Goal: Information Seeking & Learning: Learn about a topic

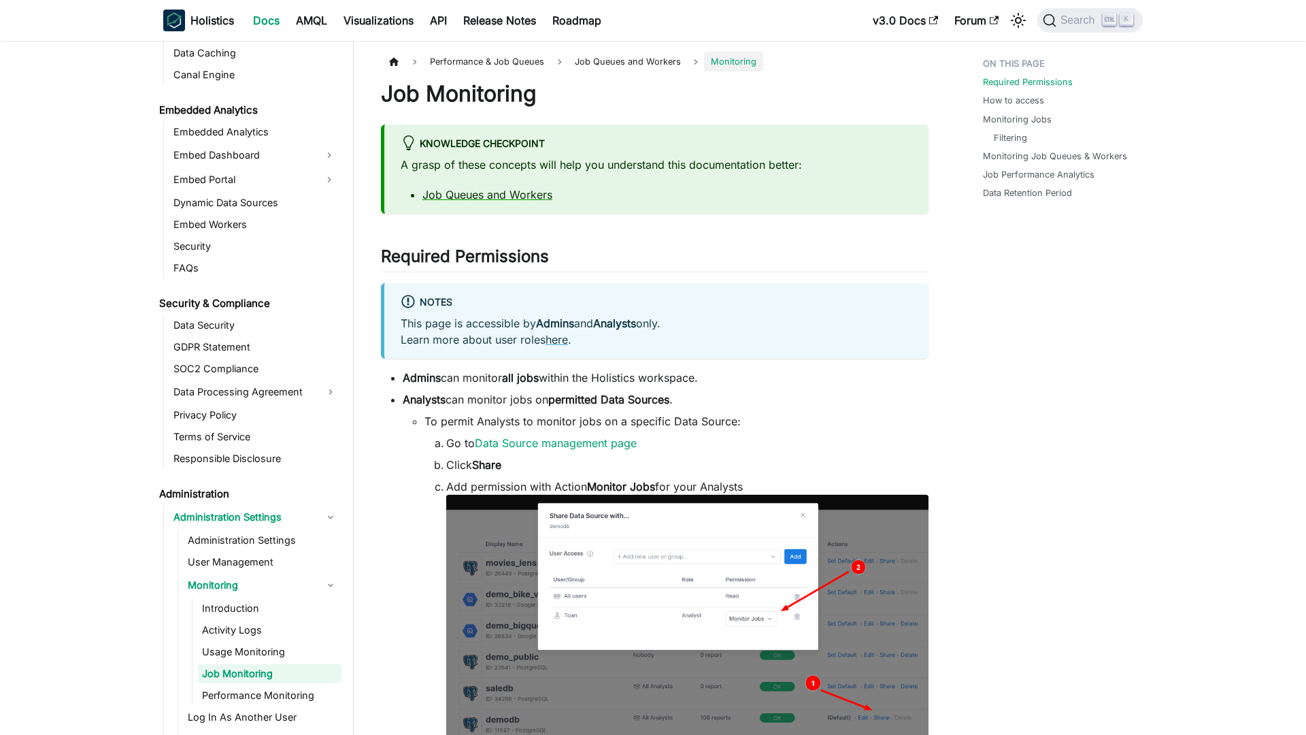
scroll to position [1556, 0]
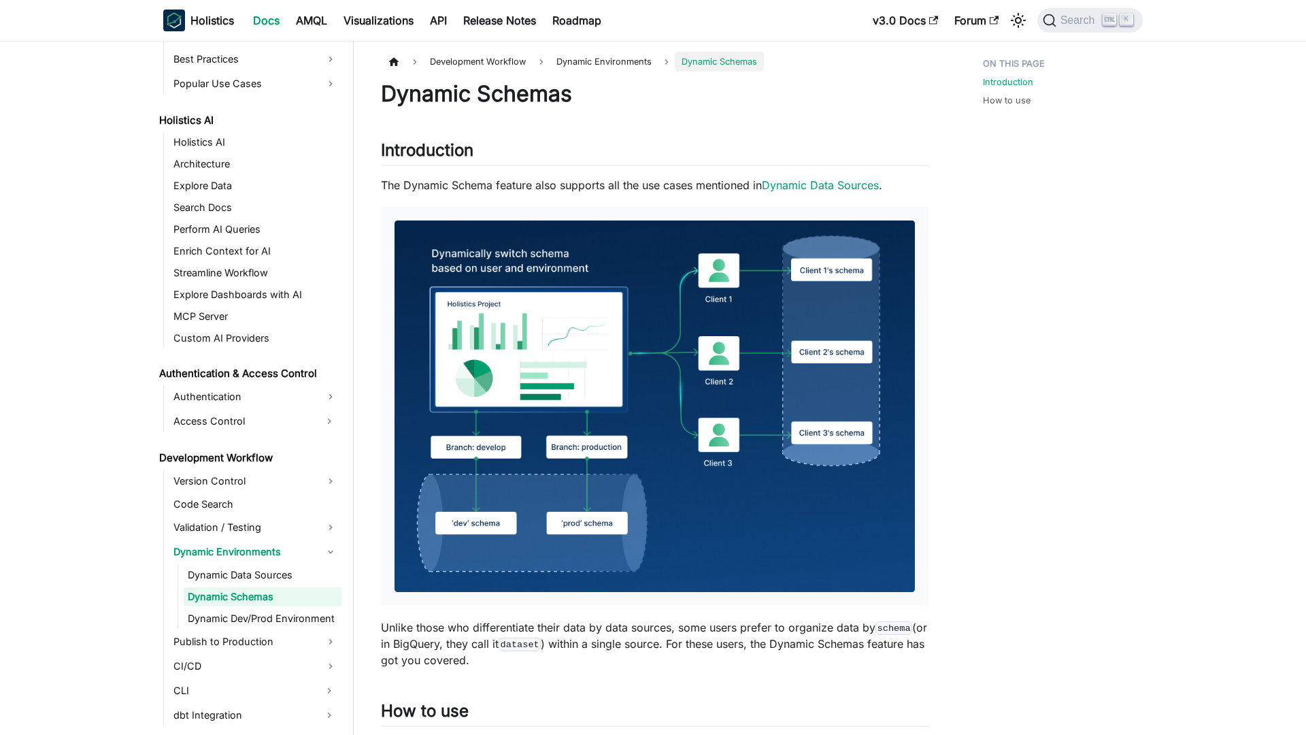
scroll to position [642, 0]
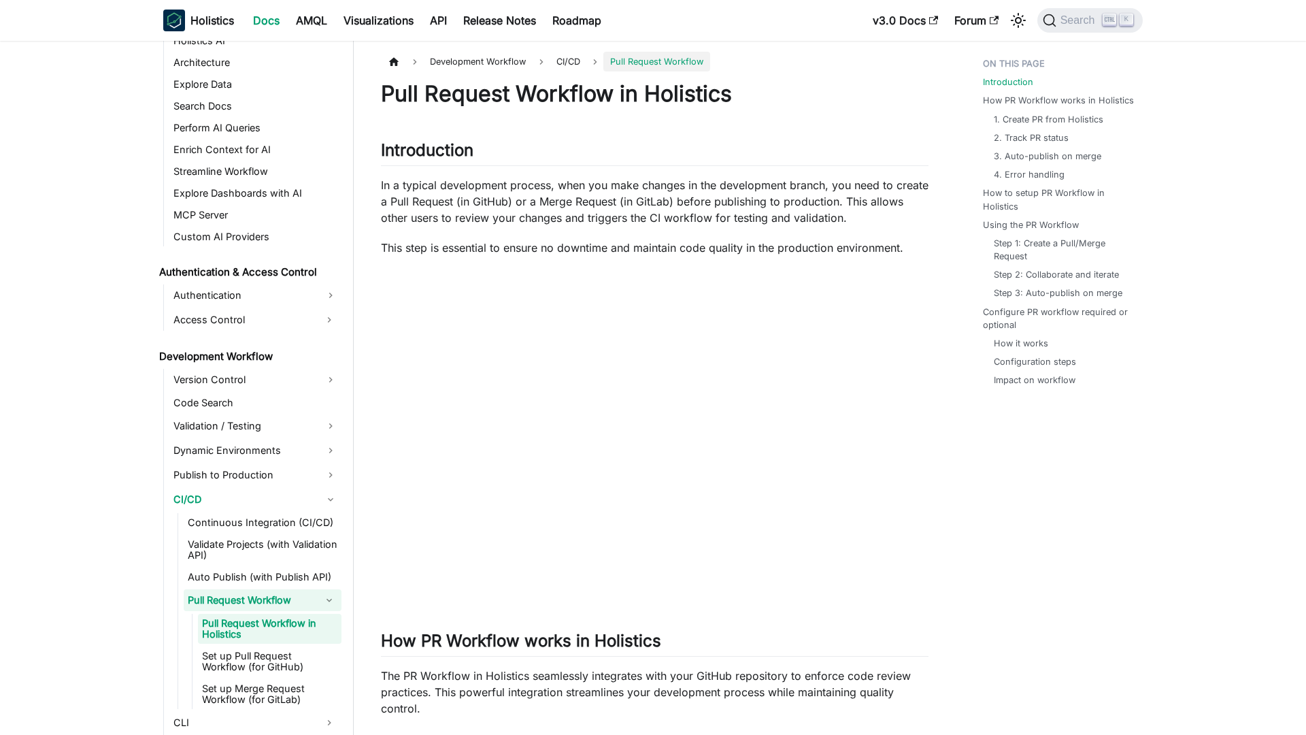
scroll to position [781, 0]
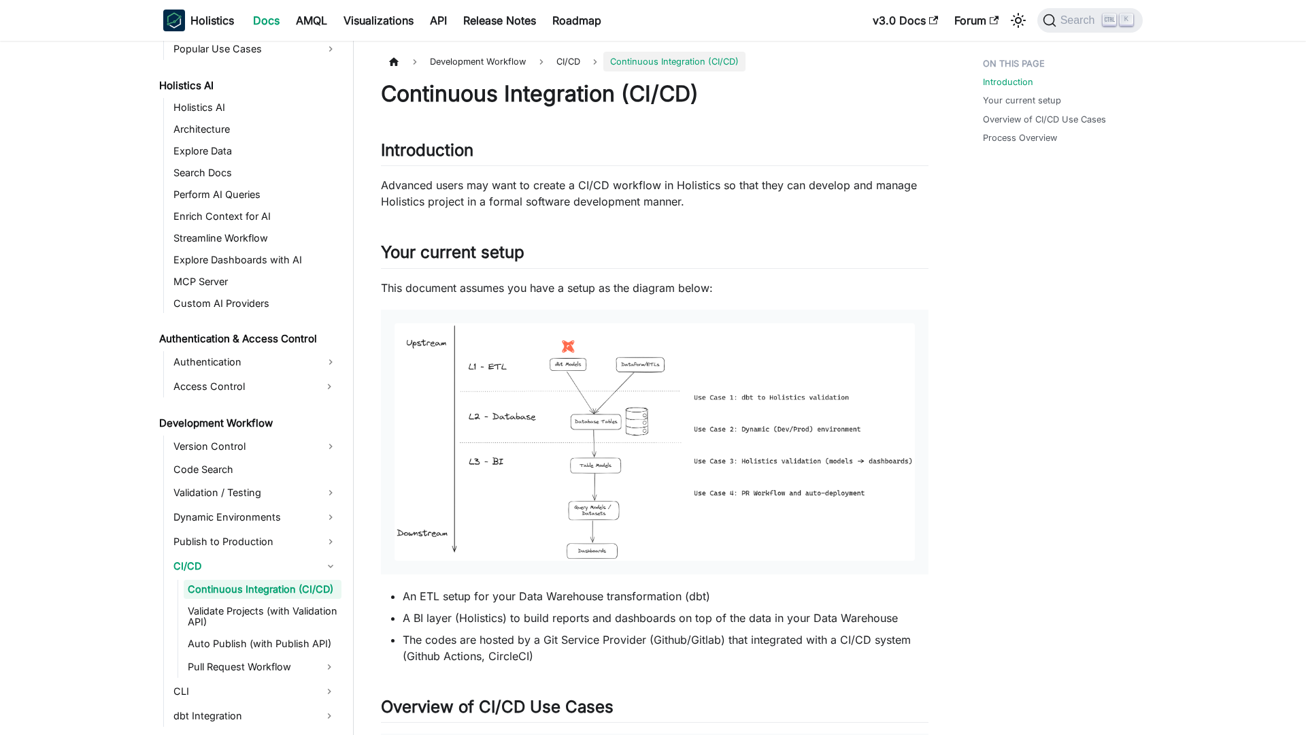
scroll to position [669, 0]
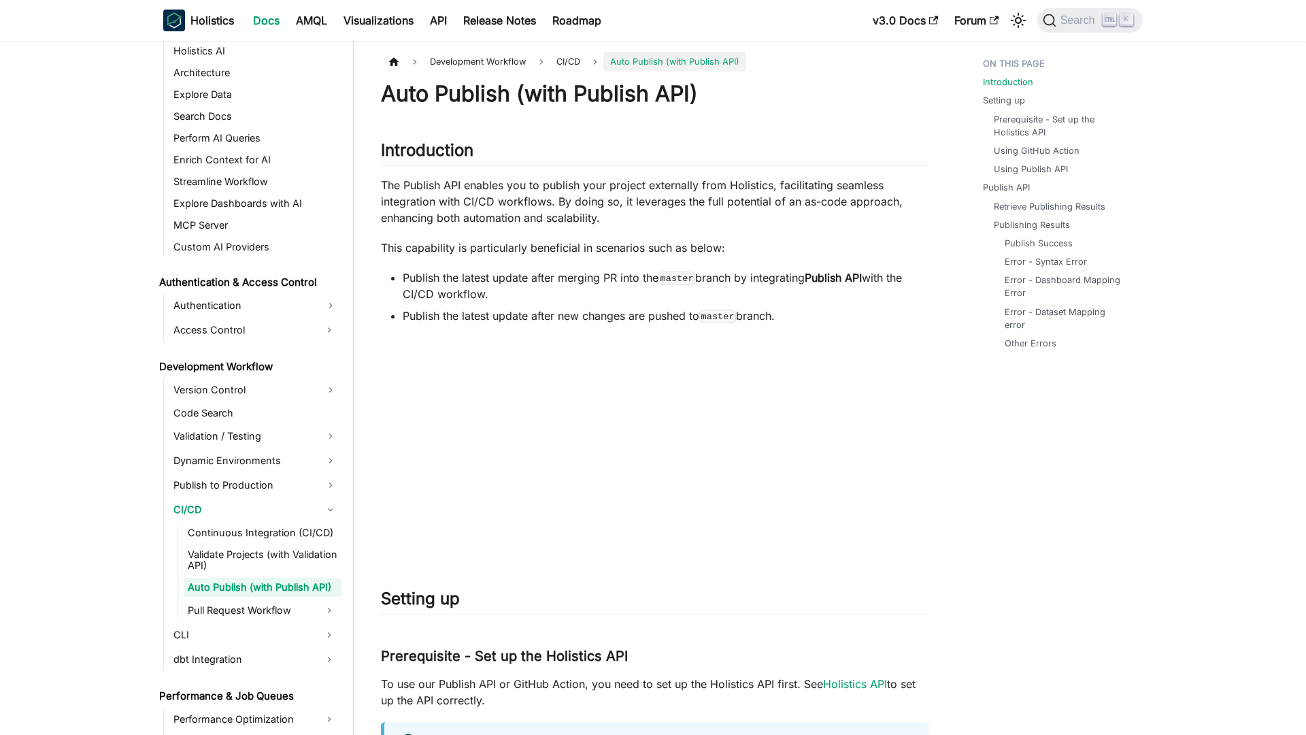
scroll to position [724, 0]
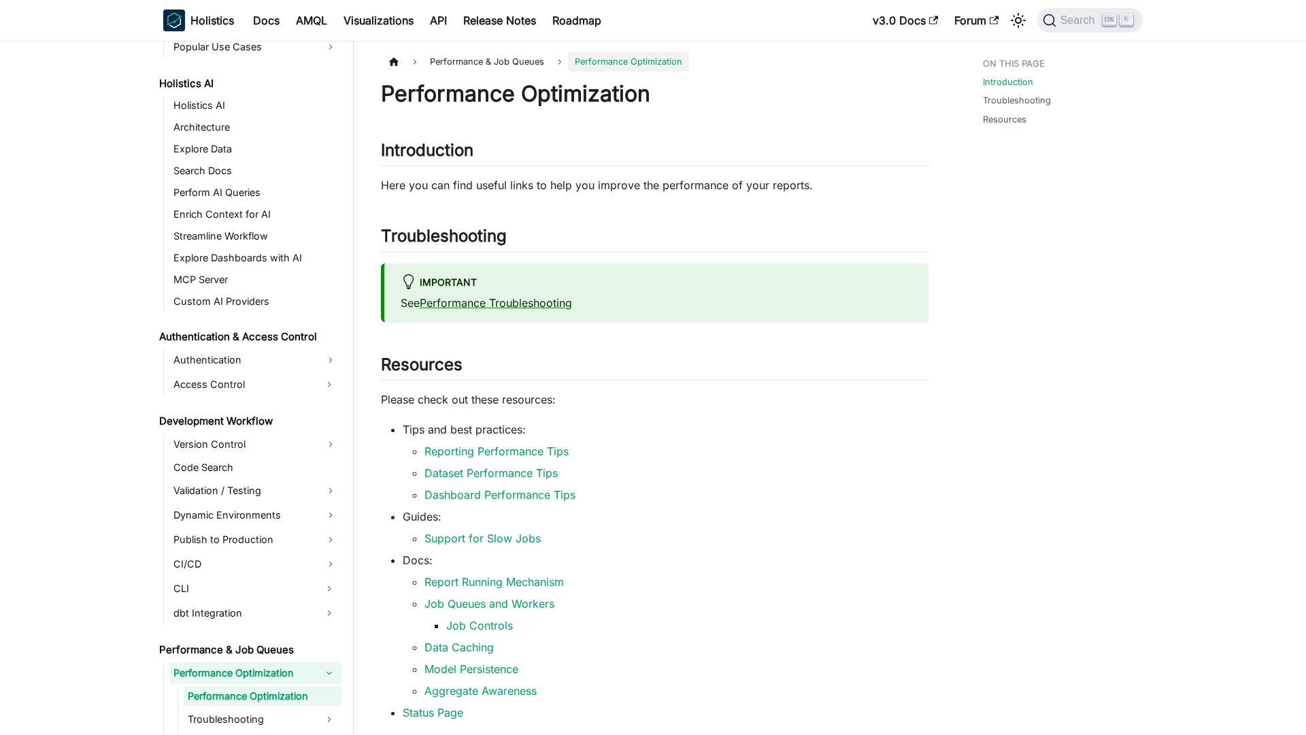
scroll to position [778, 0]
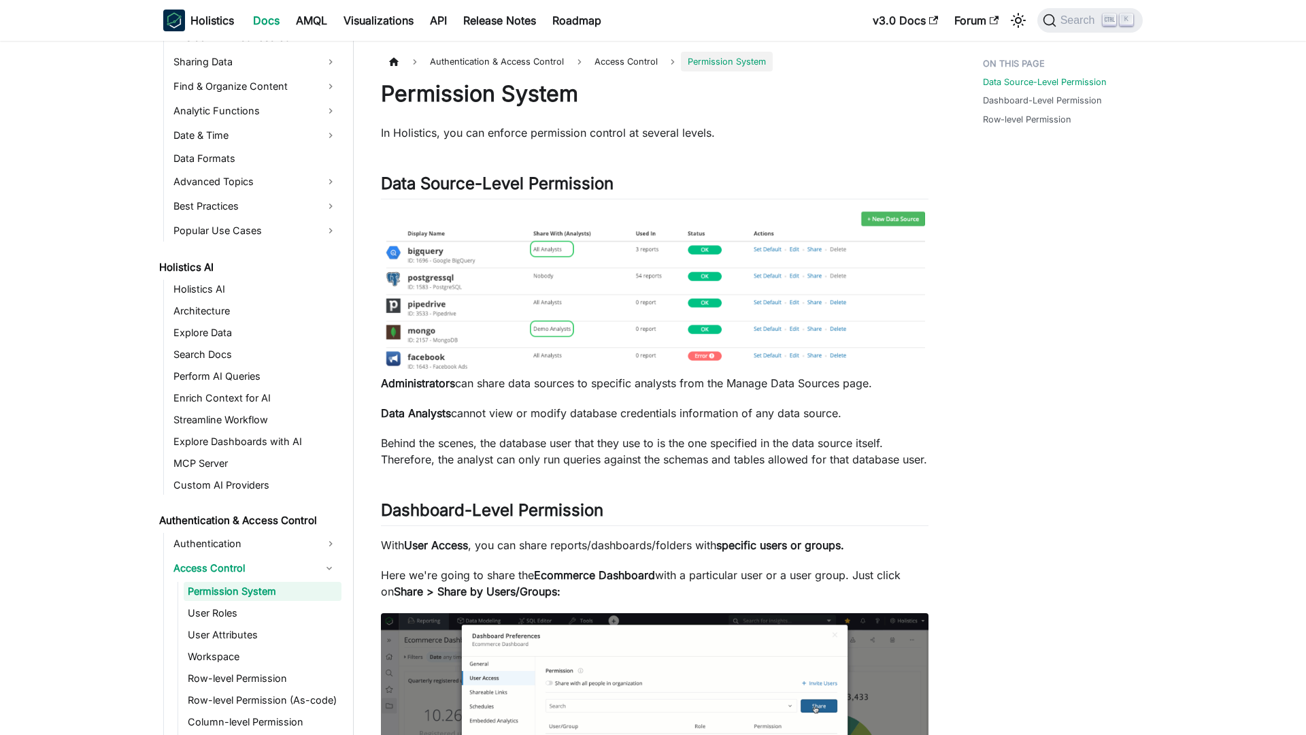
scroll to position [490, 0]
